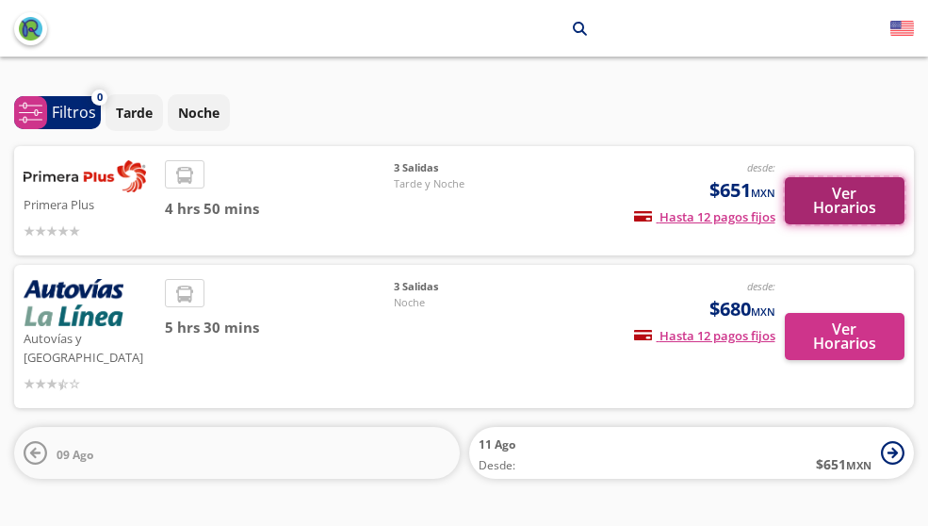
click at [815, 205] on button "Ver Horarios" at bounding box center [845, 200] width 121 height 47
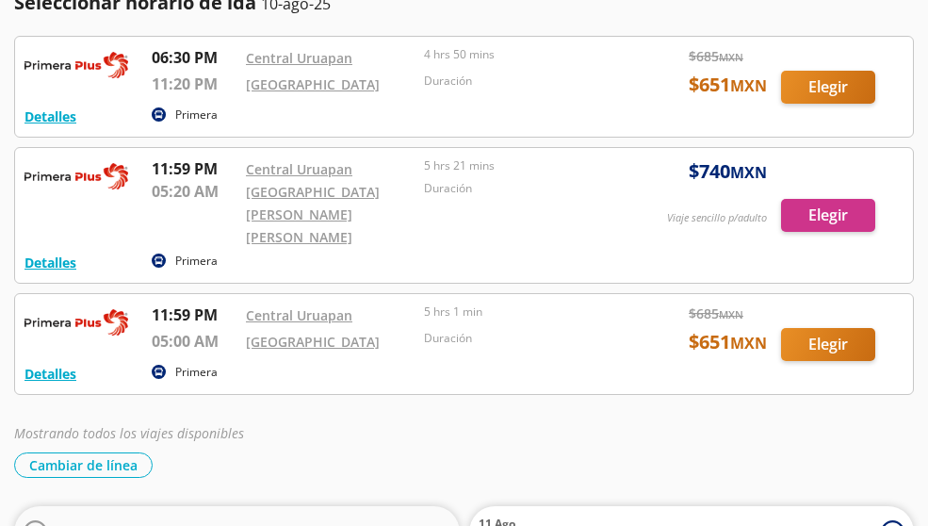
scroll to position [34, 0]
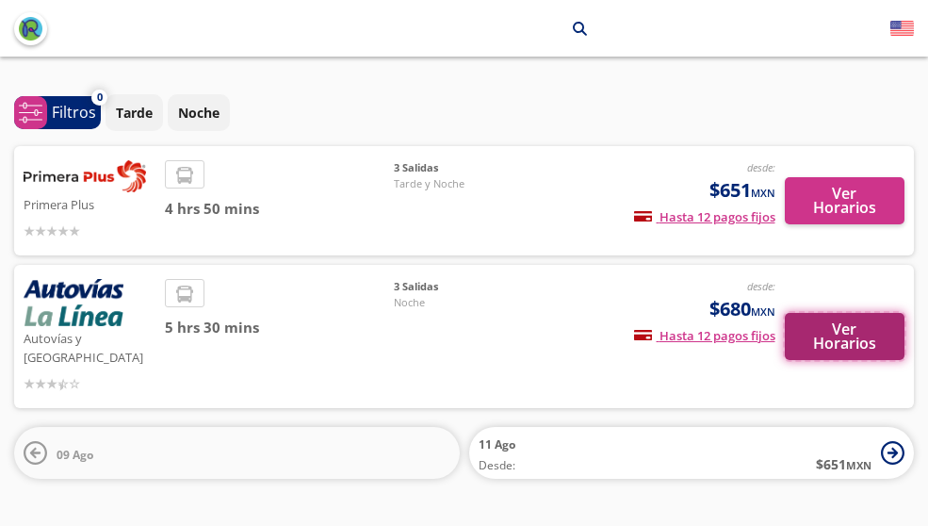
click at [851, 313] on button "Ver Horarios" at bounding box center [845, 336] width 121 height 47
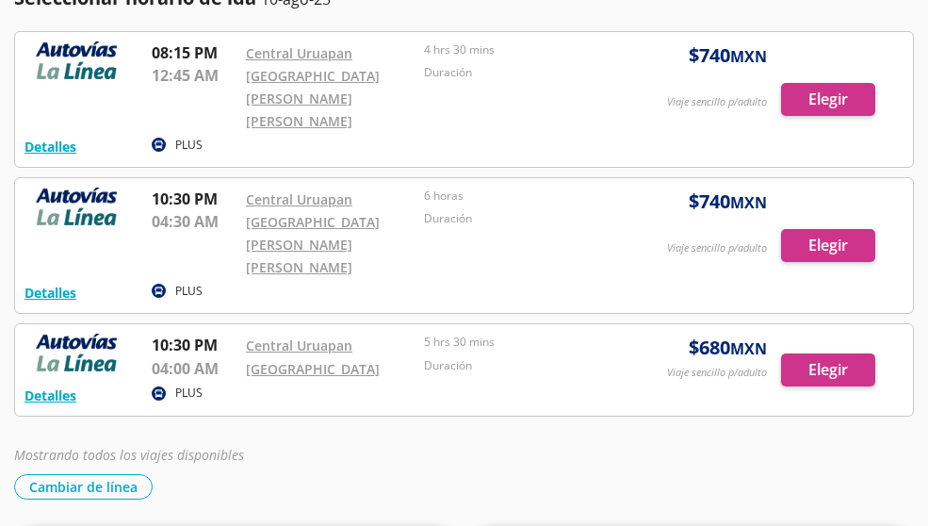
scroll to position [226, 0]
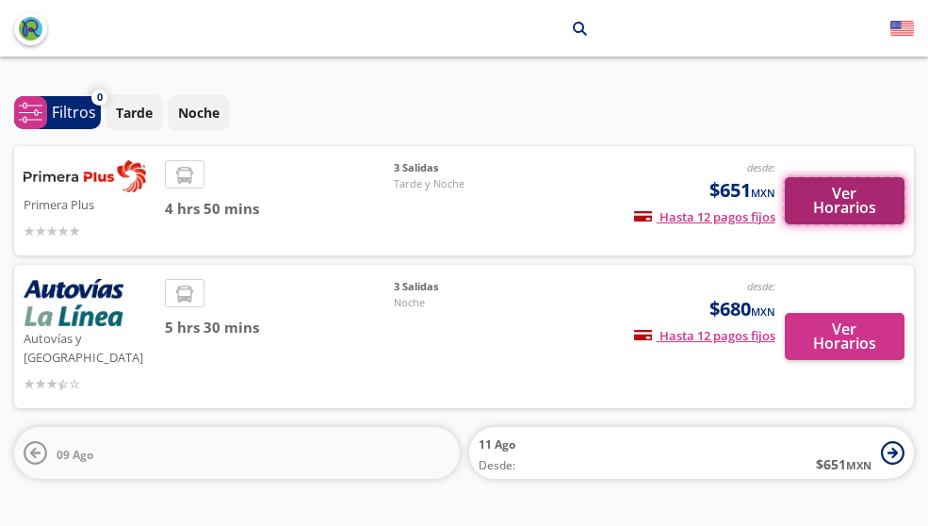
click at [843, 205] on button "Ver Horarios" at bounding box center [845, 200] width 121 height 47
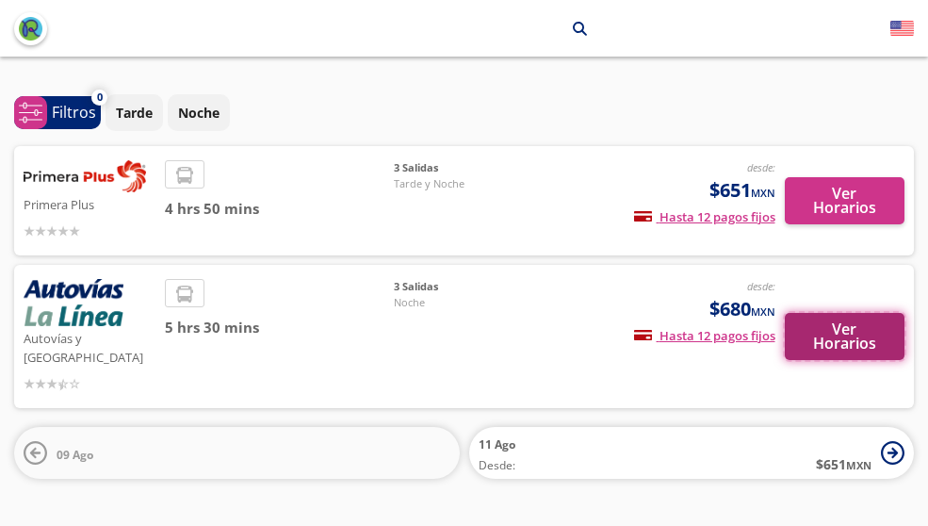
click at [840, 325] on button "Ver Horarios" at bounding box center [845, 336] width 121 height 47
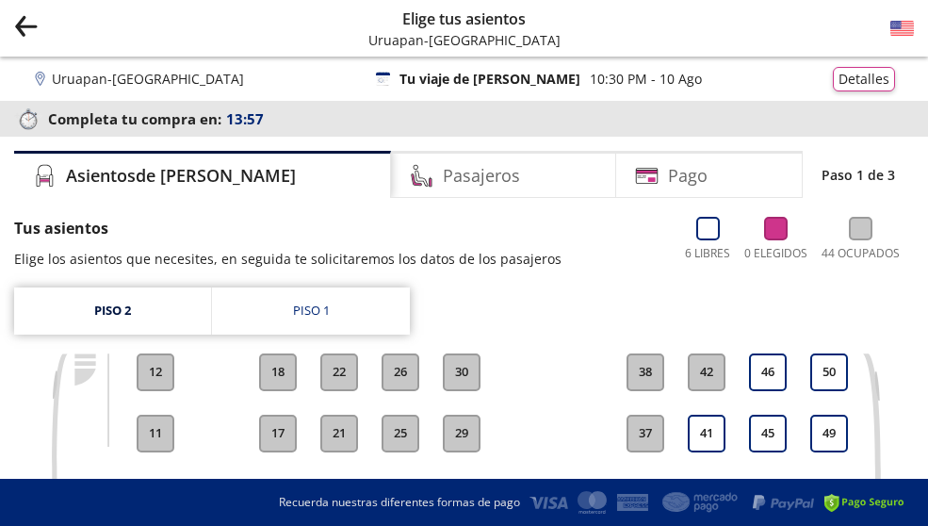
click at [21, 25] on icon "back" at bounding box center [27, 25] width 20 height 1
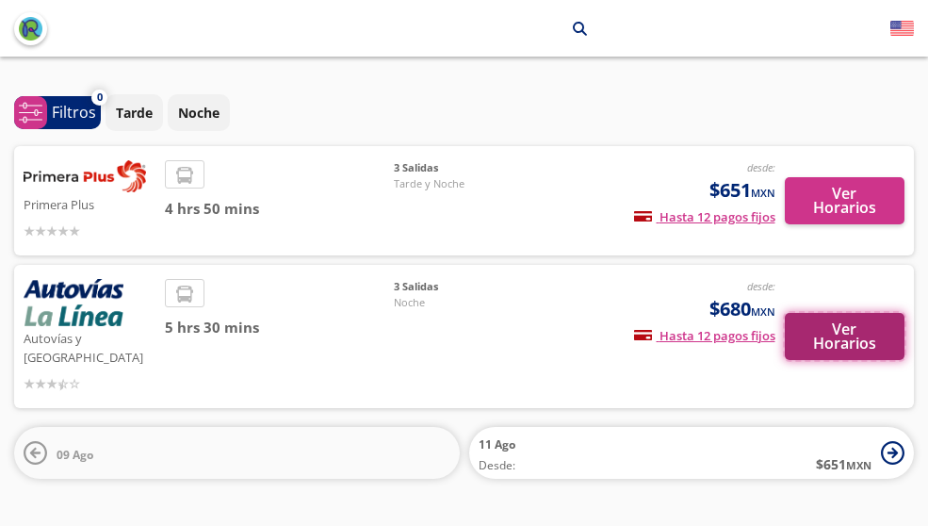
click at [862, 335] on button "Ver Horarios" at bounding box center [845, 336] width 121 height 47
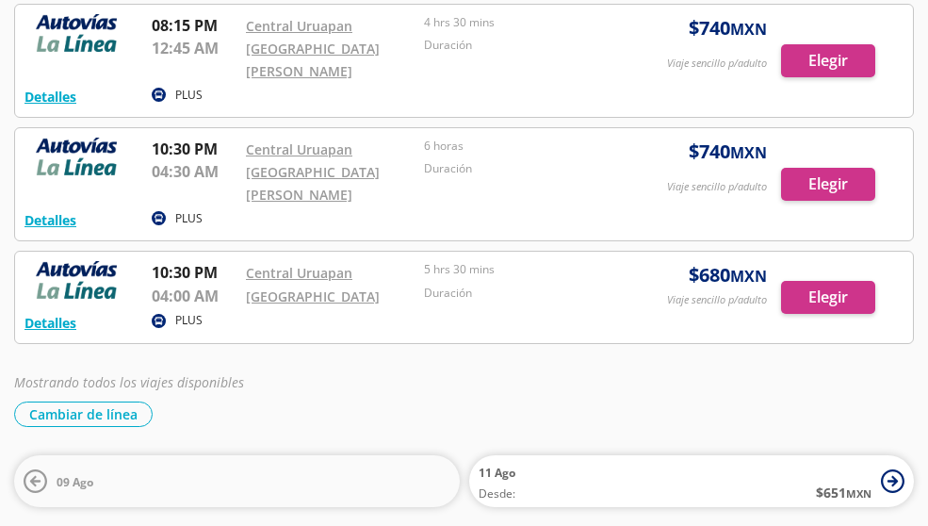
scroll to position [132, 0]
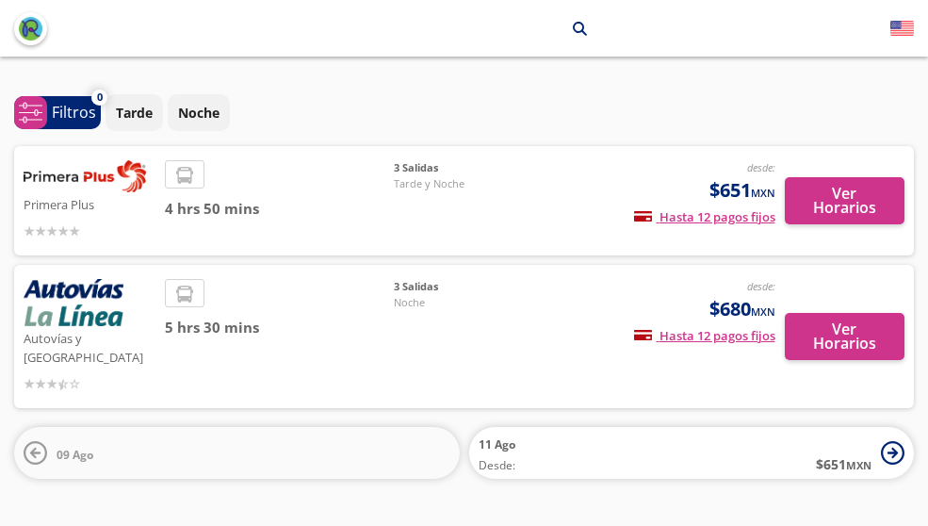
scroll to position [28, 0]
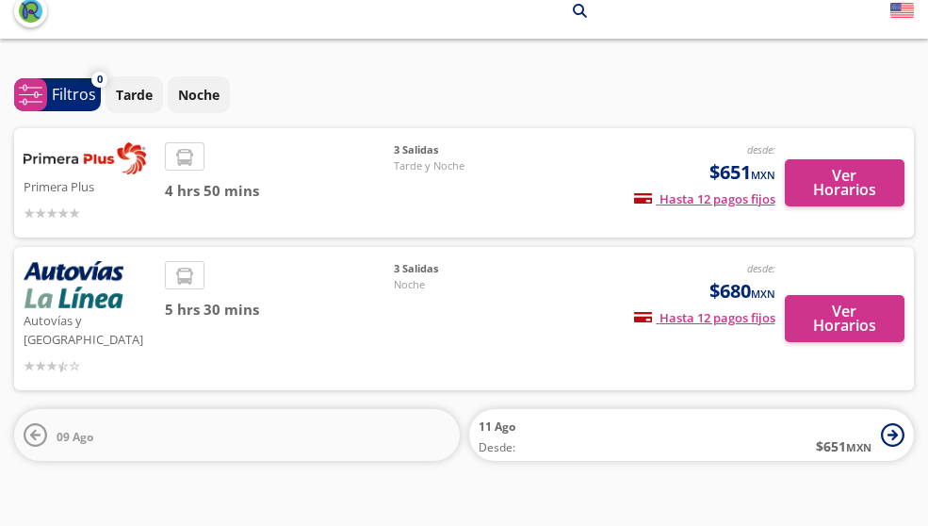
scroll to position [28, 0]
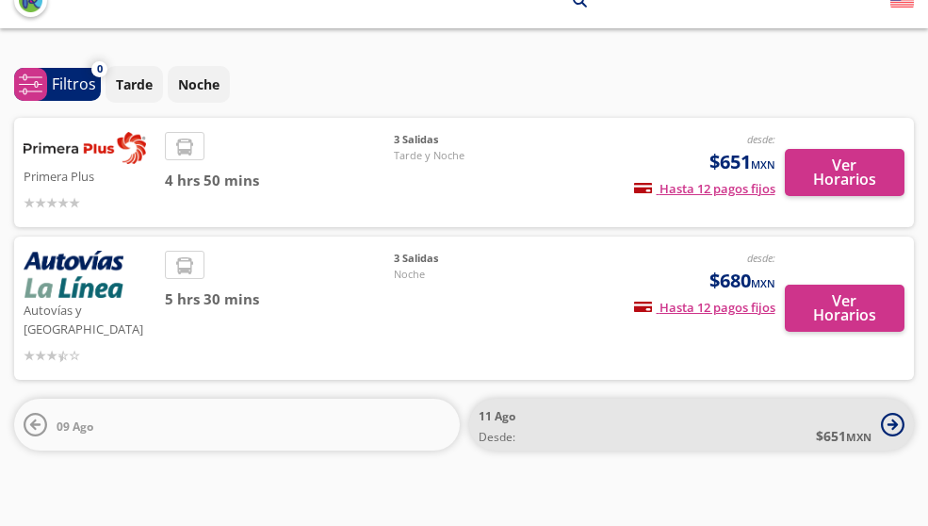
click at [892, 419] on icon at bounding box center [893, 424] width 10 height 10
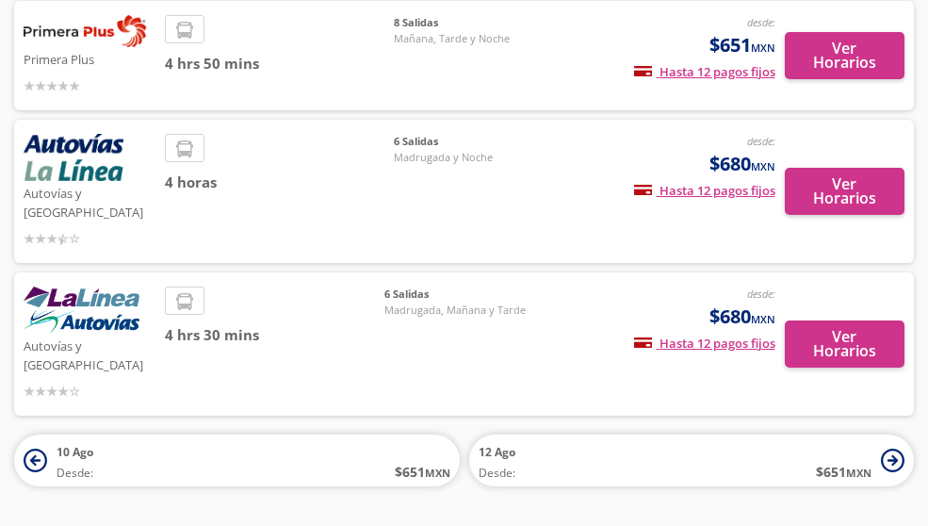
scroll to position [162, 0]
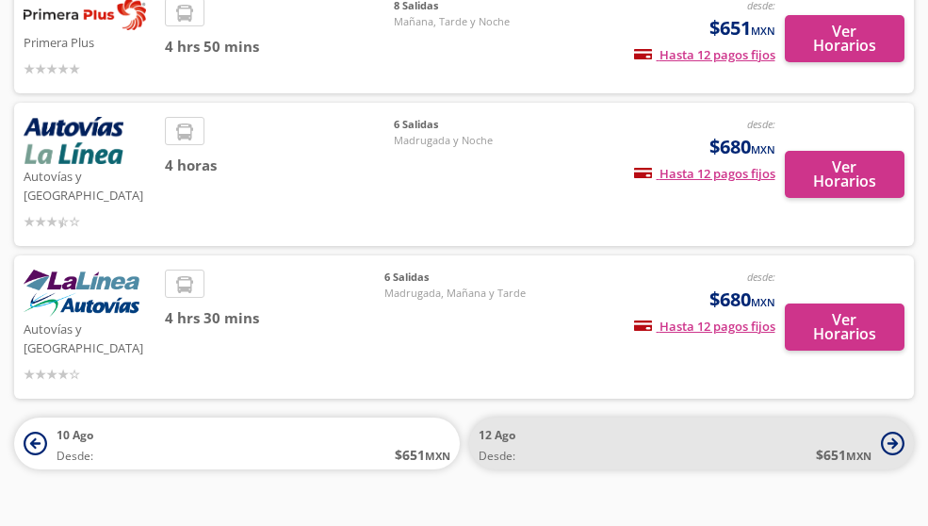
click at [889, 432] on icon at bounding box center [893, 444] width 24 height 24
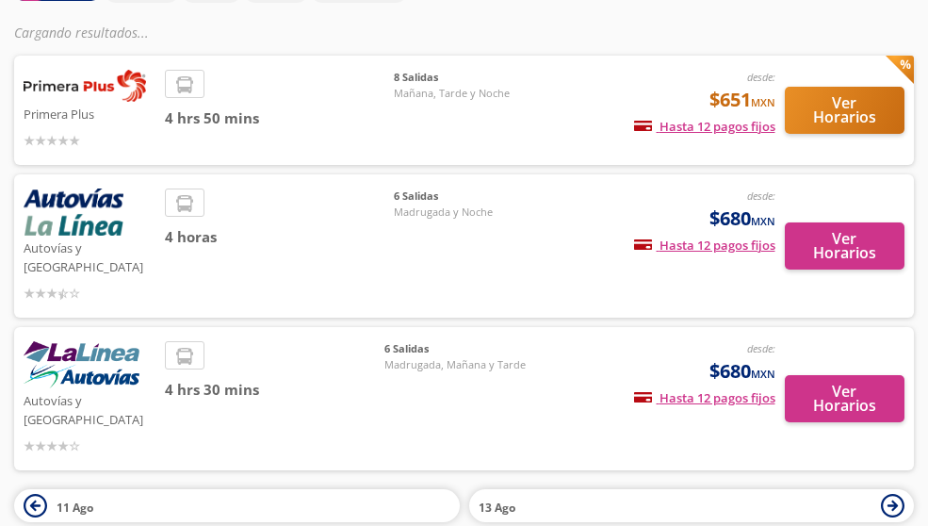
scroll to position [87, 0]
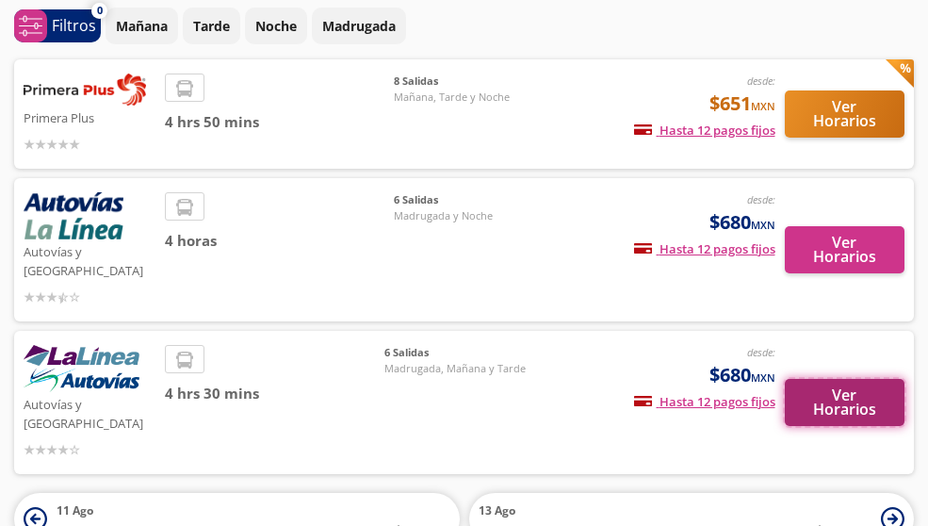
click at [832, 381] on button "Ver Horarios" at bounding box center [845, 402] width 121 height 47
